Goal: Task Accomplishment & Management: Use online tool/utility

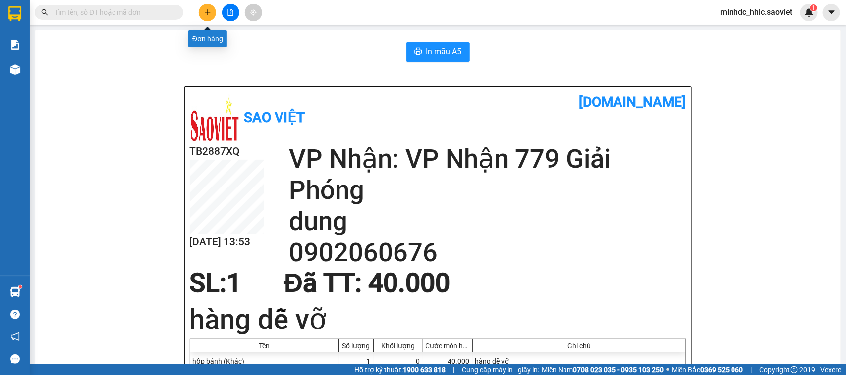
click at [206, 10] on icon "plus" at bounding box center [207, 12] width 7 height 7
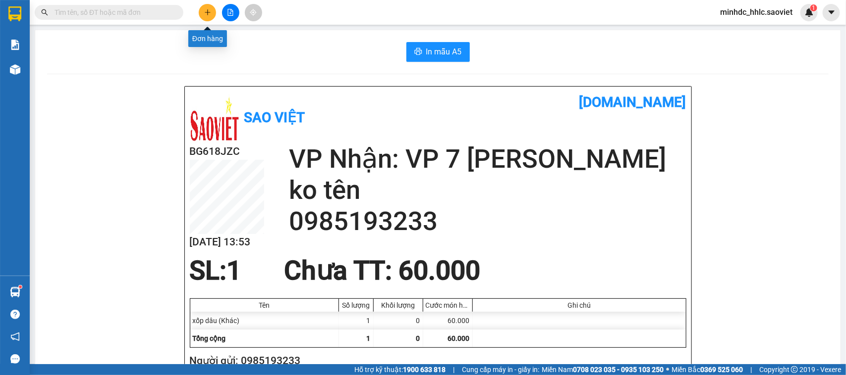
click at [207, 9] on icon "plus" at bounding box center [207, 12] width 7 height 7
